Goal: Entertainment & Leisure: Consume media (video, audio)

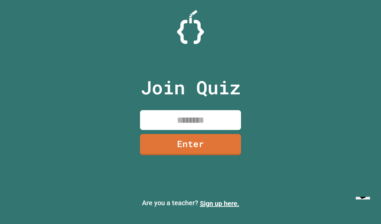
click at [205, 107] on div "Join Quiz Enter" at bounding box center [190, 112] width 113 height 191
click at [182, 129] on input at bounding box center [190, 120] width 101 height 20
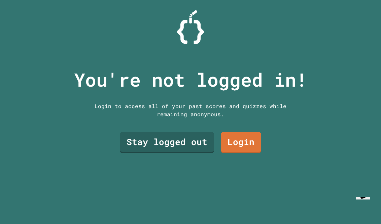
click at [189, 142] on link "Stay logged out" at bounding box center [167, 142] width 94 height 21
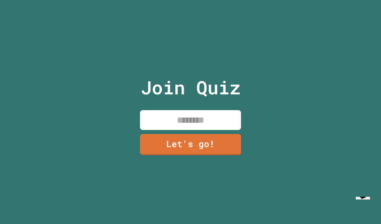
click at [227, 114] on input at bounding box center [190, 120] width 101 height 20
type input "*****"
click at [215, 145] on link "Let's go!" at bounding box center [190, 144] width 101 height 21
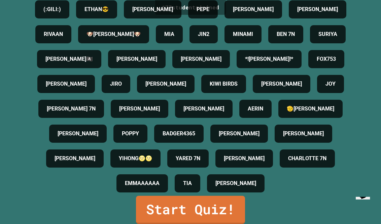
click at [200, 212] on link "Start Quiz!" at bounding box center [190, 210] width 109 height 28
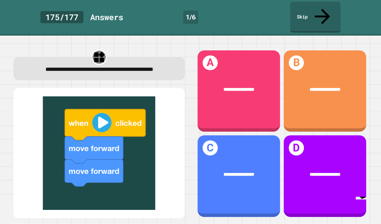
click at [256, 86] on div "**********" at bounding box center [238, 89] width 82 height 25
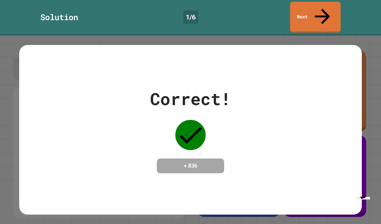
click at [256, 113] on div "Correct! + 836" at bounding box center [190, 129] width 343 height 87
click at [327, 7] on link "Next" at bounding box center [315, 17] width 50 height 31
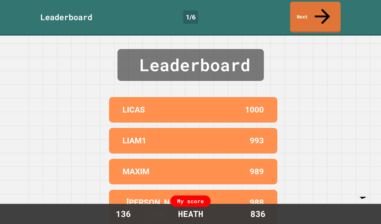
click at [314, 11] on link "Next" at bounding box center [315, 17] width 50 height 31
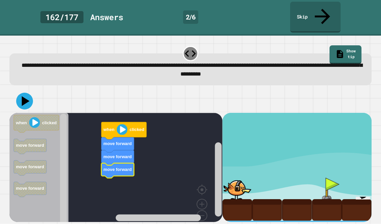
click at [325, 2] on link "Skip" at bounding box center [315, 17] width 50 height 31
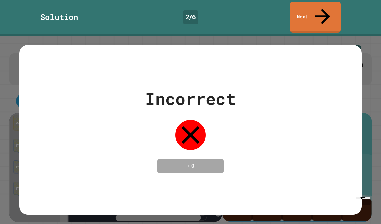
click at [335, 8] on link "Next" at bounding box center [315, 17] width 50 height 31
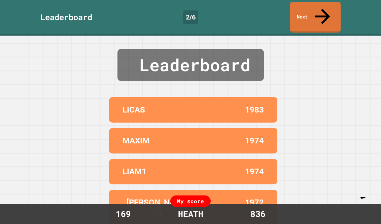
click at [328, 7] on link "Next" at bounding box center [315, 17] width 50 height 31
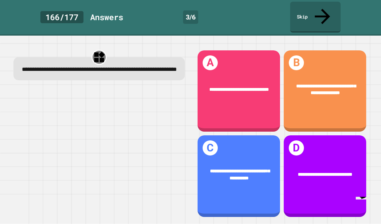
click at [342, 92] on div "**********" at bounding box center [325, 89] width 82 height 32
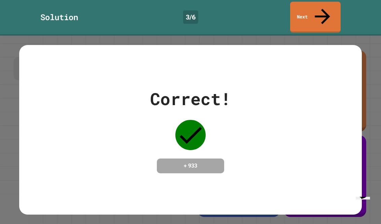
click at [313, 8] on link "Next" at bounding box center [315, 17] width 50 height 31
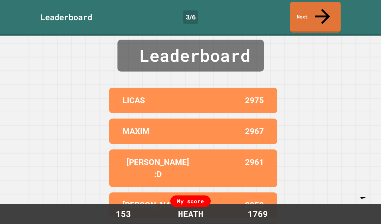
scroll to position [9, 0]
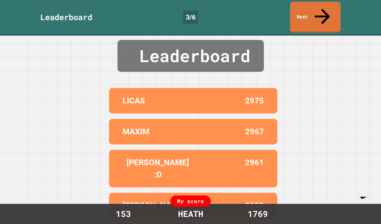
click at [364, 199] on icon "Chat widget" at bounding box center [362, 194] width 9 height 10
click at [26, 10] on button "Minimize" at bounding box center [14, 6] width 23 height 7
click at [326, 10] on link "Next" at bounding box center [315, 17] width 50 height 31
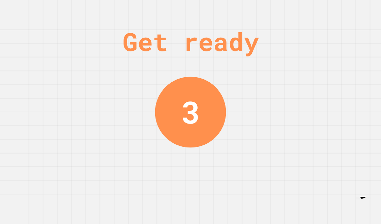
click at [369, 200] on button "Opens Chat This icon Opens the chat window." at bounding box center [362, 194] width 14 height 11
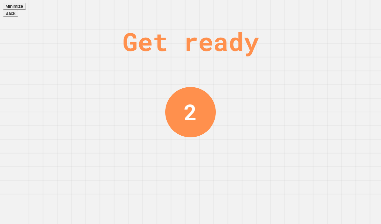
click at [26, 9] on button "Minimize" at bounding box center [14, 6] width 23 height 7
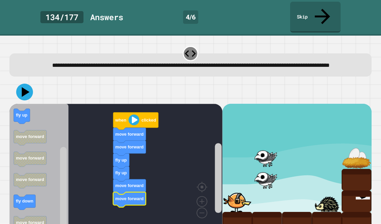
click at [23, 87] on icon at bounding box center [26, 92] width 8 height 10
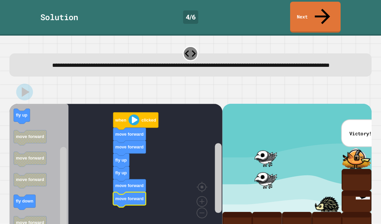
click at [319, 14] on link "Next" at bounding box center [315, 17] width 50 height 31
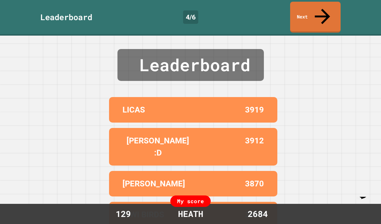
click at [334, 9] on link "Next" at bounding box center [315, 17] width 50 height 31
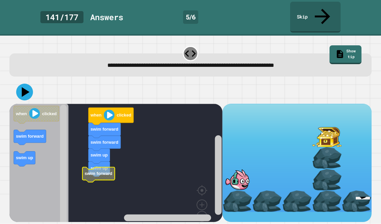
click at [89, 169] on rect "Blockly Workspace" at bounding box center [115, 170] width 213 height 133
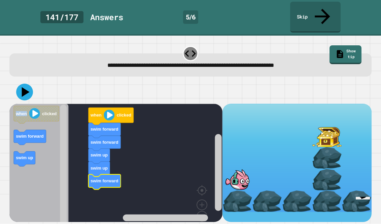
click at [213, 134] on rect "Blockly Workspace" at bounding box center [115, 170] width 213 height 133
click at [181, 141] on rect "Blockly Workspace" at bounding box center [115, 170] width 213 height 133
click at [22, 84] on icon at bounding box center [24, 92] width 17 height 17
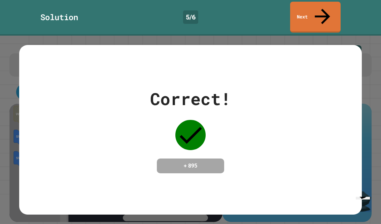
click at [322, 15] on link "Next" at bounding box center [315, 17] width 50 height 31
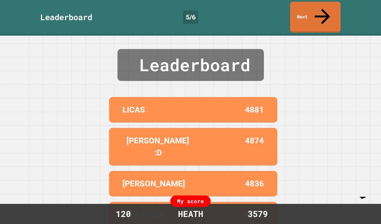
click at [326, 6] on link "Next" at bounding box center [315, 17] width 50 height 31
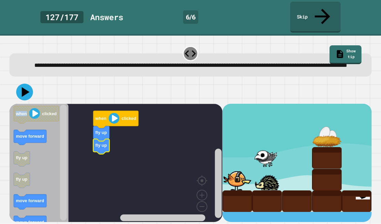
click at [174, 140] on rect "Blockly Workspace" at bounding box center [115, 165] width 213 height 123
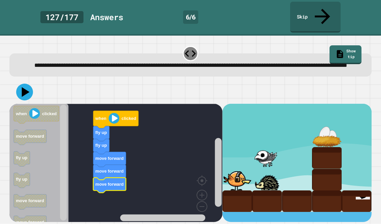
click at [29, 86] on icon at bounding box center [24, 92] width 17 height 17
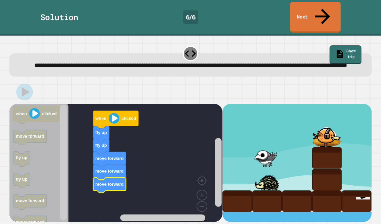
click at [320, 15] on link "Next" at bounding box center [315, 17] width 50 height 31
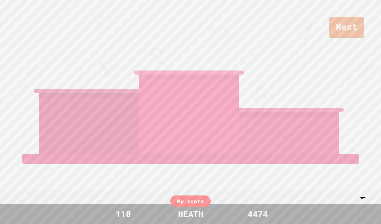
click at [349, 31] on link "Next" at bounding box center [346, 27] width 35 height 21
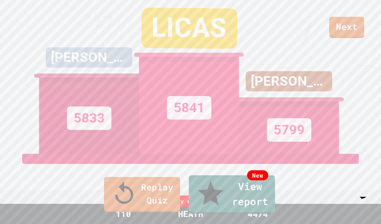
click at [111, 206] on link "Replay Quiz" at bounding box center [142, 194] width 76 height 35
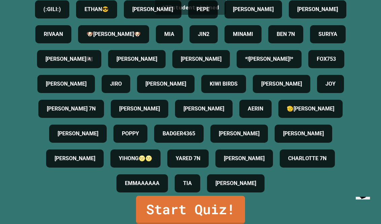
click at [200, 218] on link "Start Quiz!" at bounding box center [190, 210] width 109 height 28
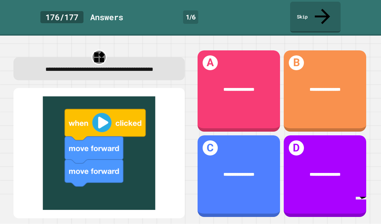
click at [243, 88] on div "**********" at bounding box center [238, 89] width 82 height 25
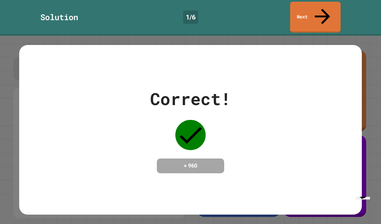
click at [332, 7] on link "Next" at bounding box center [315, 17] width 50 height 31
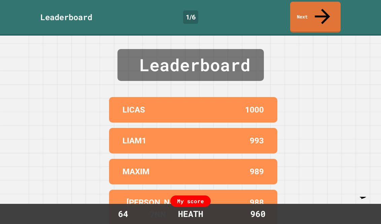
click at [325, 10] on icon at bounding box center [322, 16] width 23 height 23
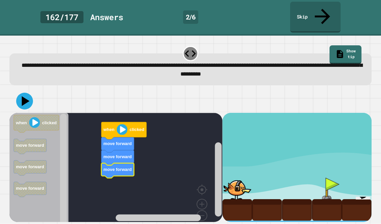
click at [26, 95] on button at bounding box center [24, 101] width 17 height 17
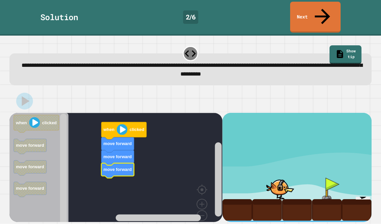
click at [319, 13] on link "Next" at bounding box center [315, 17] width 50 height 31
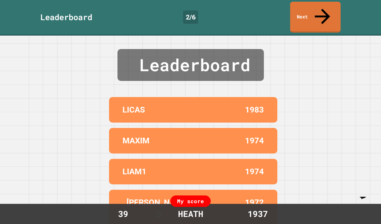
click at [319, 13] on link "Next" at bounding box center [315, 17] width 50 height 31
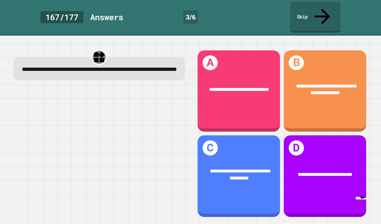
click at [352, 86] on div "**********" at bounding box center [325, 89] width 82 height 32
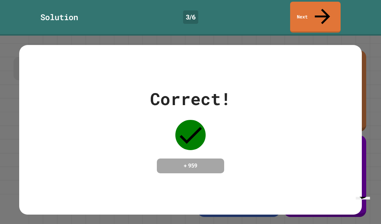
click at [306, 15] on link "Next" at bounding box center [315, 17] width 50 height 31
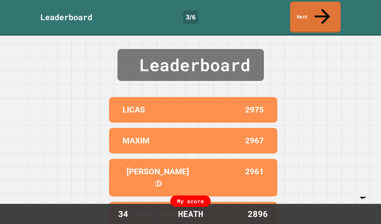
click at [318, 12] on link "Next" at bounding box center [315, 17] width 50 height 31
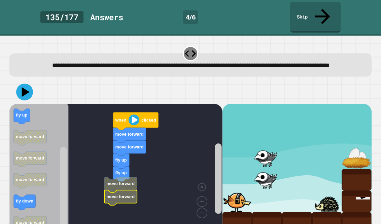
click at [104, 178] on rect "Blockly Workspace" at bounding box center [115, 169] width 213 height 130
click at [174, 193] on rect "Blockly Workspace" at bounding box center [115, 169] width 213 height 130
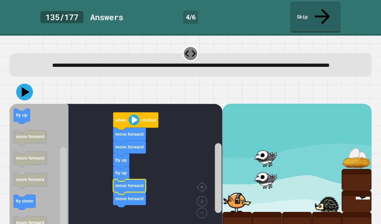
click at [19, 88] on icon at bounding box center [24, 92] width 17 height 17
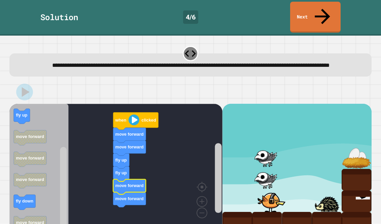
click at [323, 13] on link "Next" at bounding box center [315, 17] width 50 height 31
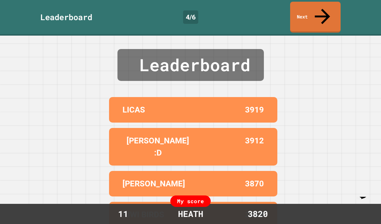
click at [316, 12] on link "Next" at bounding box center [315, 17] width 50 height 31
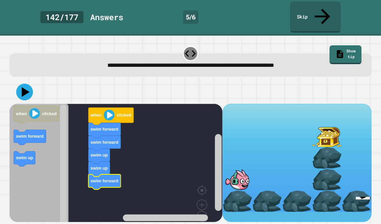
click at [21, 84] on icon at bounding box center [24, 92] width 17 height 17
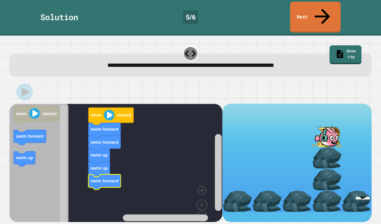
click at [327, 10] on link "Next" at bounding box center [315, 17] width 50 height 31
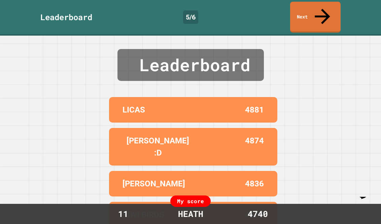
click at [319, 8] on icon at bounding box center [322, 16] width 23 height 23
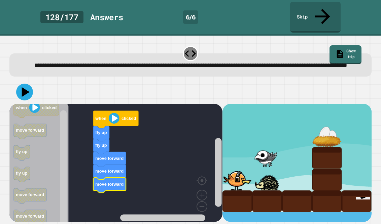
click at [18, 89] on icon at bounding box center [24, 92] width 17 height 17
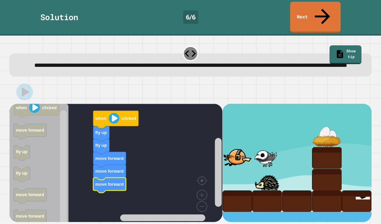
click at [318, 10] on link "Next" at bounding box center [315, 17] width 50 height 31
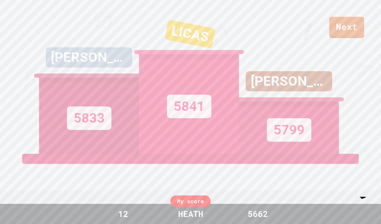
click at [363, 23] on link "Next" at bounding box center [346, 27] width 35 height 21
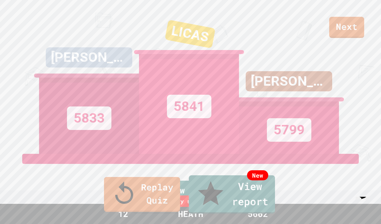
click at [264, 200] on link "New View report" at bounding box center [232, 195] width 86 height 38
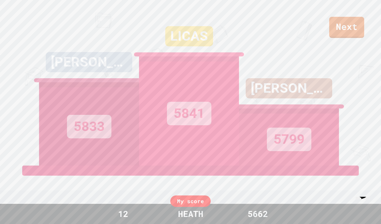
click at [354, 26] on link "Next" at bounding box center [346, 27] width 35 height 21
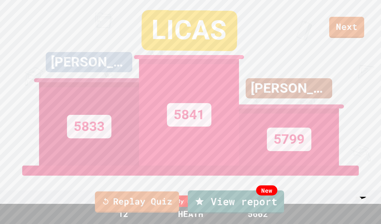
click at [138, 201] on link "Replay Quiz" at bounding box center [137, 202] width 84 height 21
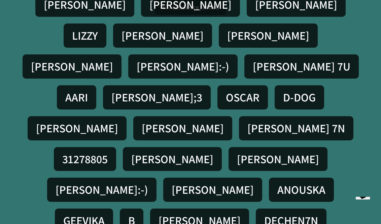
scroll to position [919, 0]
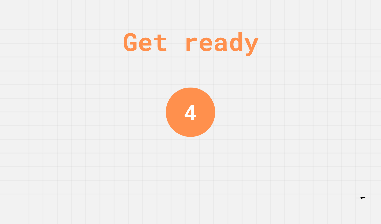
scroll to position [0, 0]
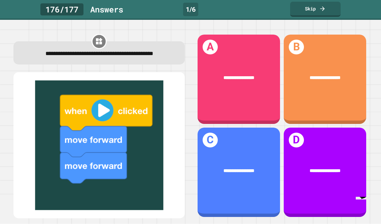
click at [226, 80] on span "**********" at bounding box center [238, 77] width 31 height 5
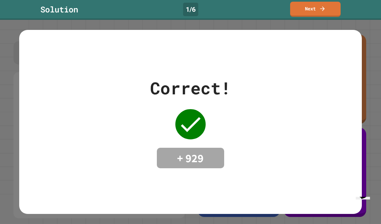
click at [332, 9] on link "Next" at bounding box center [315, 9] width 50 height 15
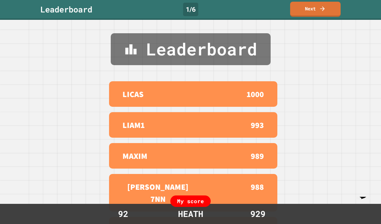
click at [331, 7] on link "Next" at bounding box center [315, 9] width 50 height 15
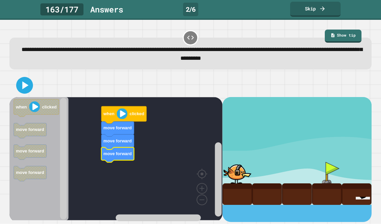
click at [27, 87] on icon at bounding box center [26, 85] width 6 height 8
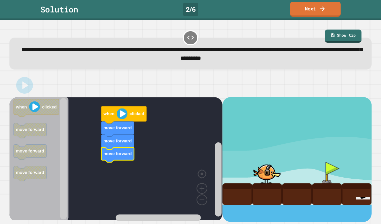
click at [335, 10] on link "Next" at bounding box center [315, 9] width 50 height 15
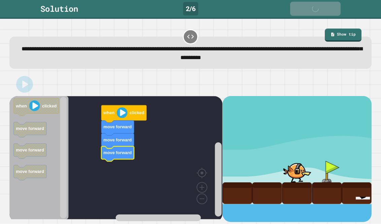
click at [316, 9] on div "Next" at bounding box center [315, 8] width 24 height 7
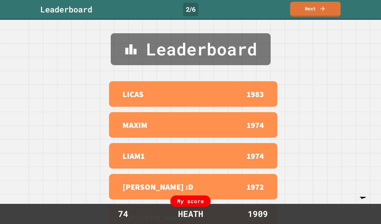
click at [329, 5] on link "Next" at bounding box center [315, 9] width 50 height 15
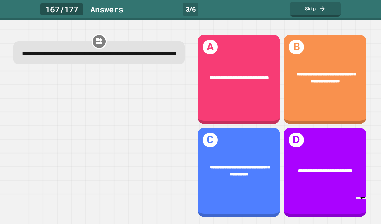
click at [342, 90] on div "**********" at bounding box center [325, 78] width 82 height 32
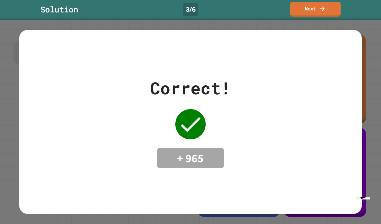
click at [329, 15] on link "Next" at bounding box center [315, 9] width 50 height 15
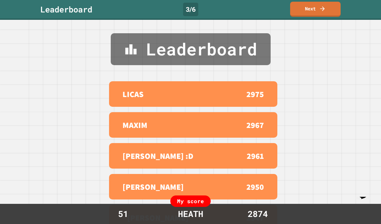
click at [360, 199] on icon "Chat widget" at bounding box center [362, 194] width 9 height 10
click at [0, 0] on div "Rate this chat Upload File Insert emoji" at bounding box center [0, 0] width 0 height 0
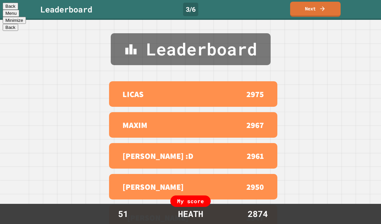
click at [0, 0] on div "Rate this chat Upload File Insert emoji" at bounding box center [0, 0] width 0 height 0
click at [0, 0] on textarea at bounding box center [0, 0] width 0 height 0
type textarea "******"
click at [26, 22] on button "Minimize" at bounding box center [14, 25] width 23 height 7
click at [357, 199] on div "Opens Chat This icon Opens the chat window." at bounding box center [362, 194] width 10 height 10
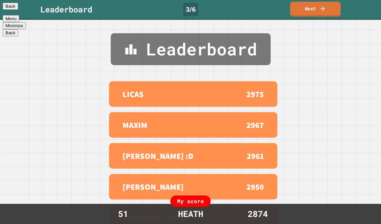
click at [26, 22] on button "Minimize" at bounding box center [14, 25] width 23 height 7
